Goal: Transaction & Acquisition: Book appointment/travel/reservation

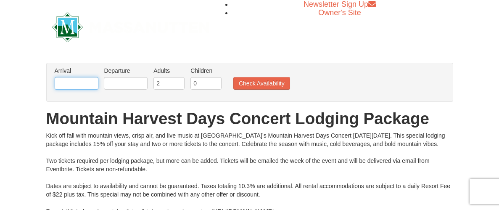
click at [80, 80] on input "text" at bounding box center [77, 83] width 44 height 13
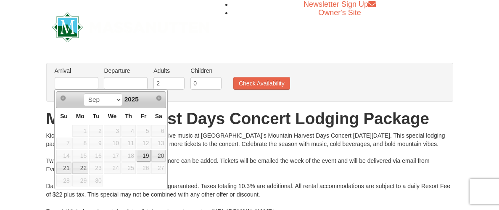
click at [143, 156] on link "19" at bounding box center [144, 156] width 14 height 12
type input "[DATE]"
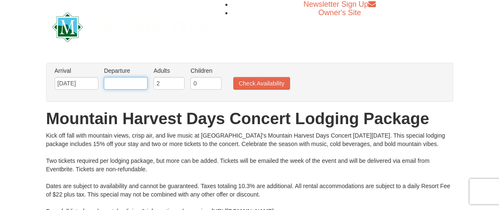
click at [134, 82] on input "text" at bounding box center [126, 83] width 44 height 13
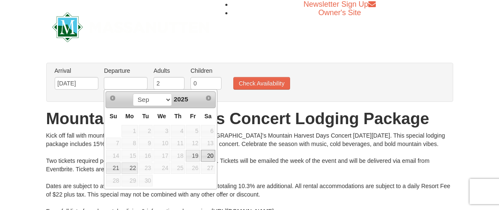
click at [209, 156] on link "20" at bounding box center [208, 156] width 14 height 12
type input "[DATE]"
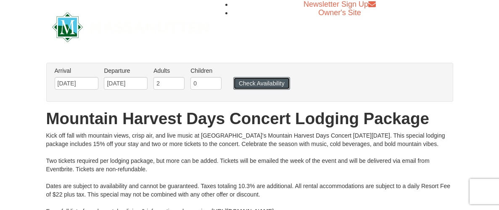
click at [256, 84] on button "Check Availability" at bounding box center [261, 83] width 57 height 13
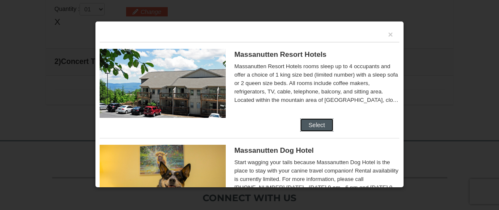
click at [317, 127] on button "Select" at bounding box center [316, 124] width 33 height 13
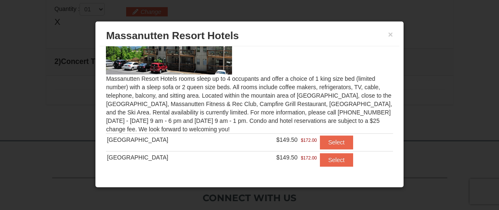
scroll to position [53, 0]
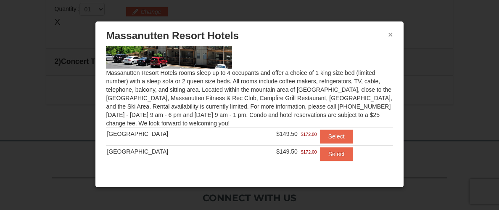
click at [390, 34] on button "×" at bounding box center [390, 34] width 5 height 8
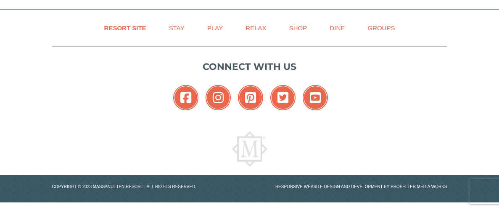
scroll to position [0, 0]
